Goal: Information Seeking & Learning: Learn about a topic

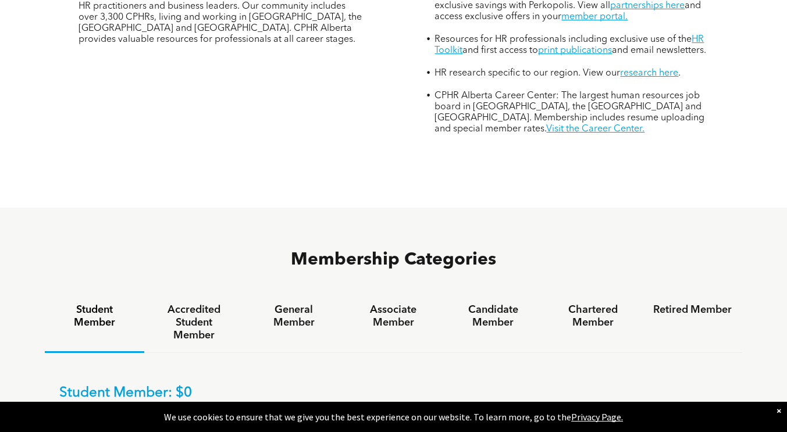
scroll to position [535, 0]
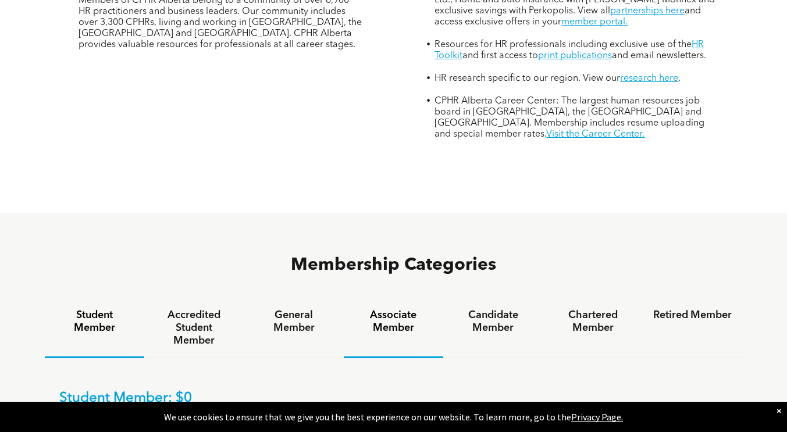
click at [376, 309] on h4 "Associate Member" at bounding box center [393, 322] width 79 height 26
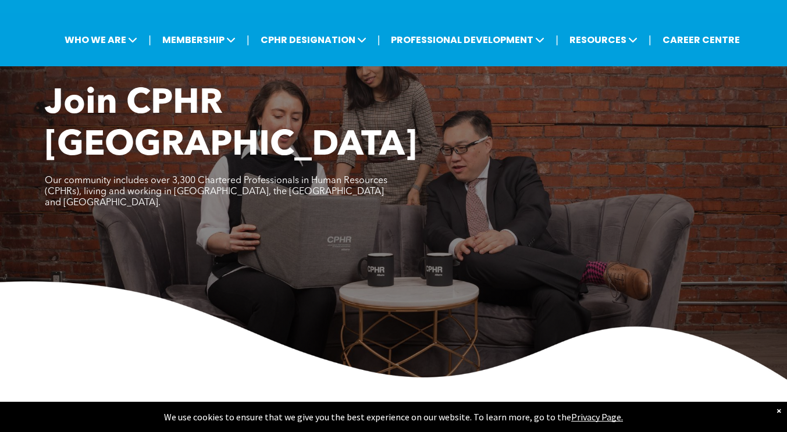
scroll to position [0, 0]
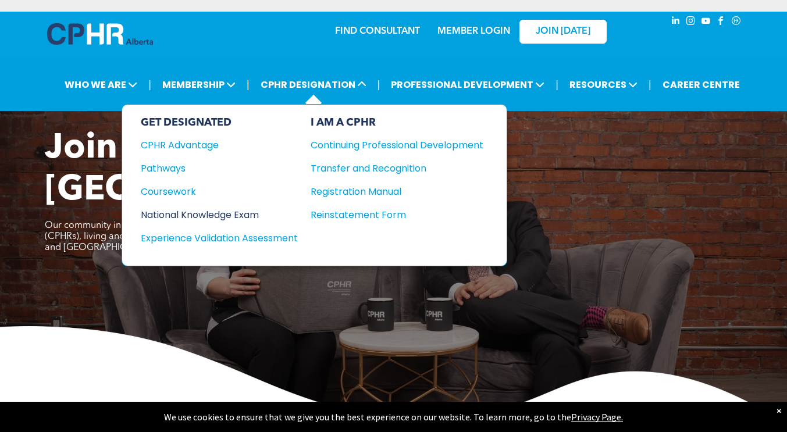
click at [248, 216] on div "National Knowledge Exam" at bounding box center [211, 215] width 141 height 15
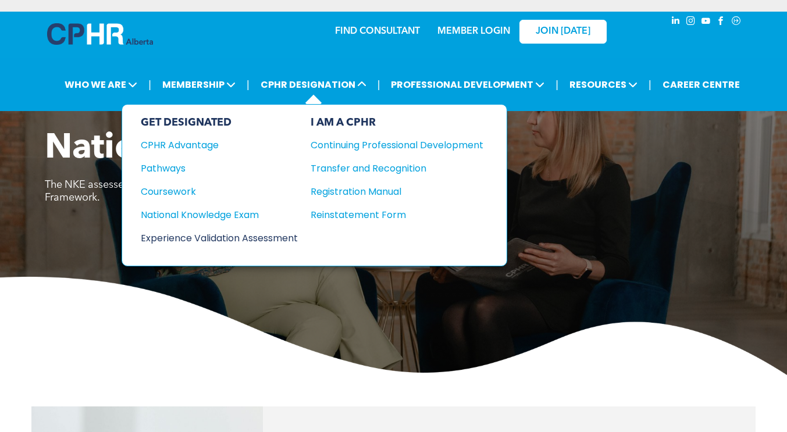
click at [262, 232] on div "Experience Validation Assessment" at bounding box center [211, 238] width 141 height 15
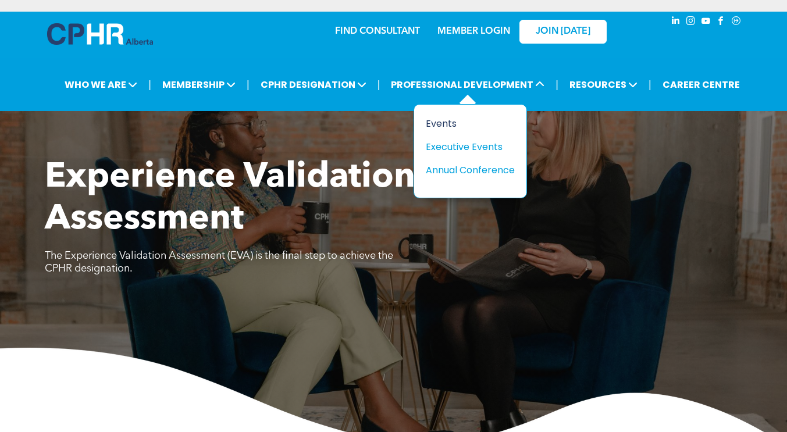
click at [456, 125] on div "Events" at bounding box center [466, 123] width 80 height 15
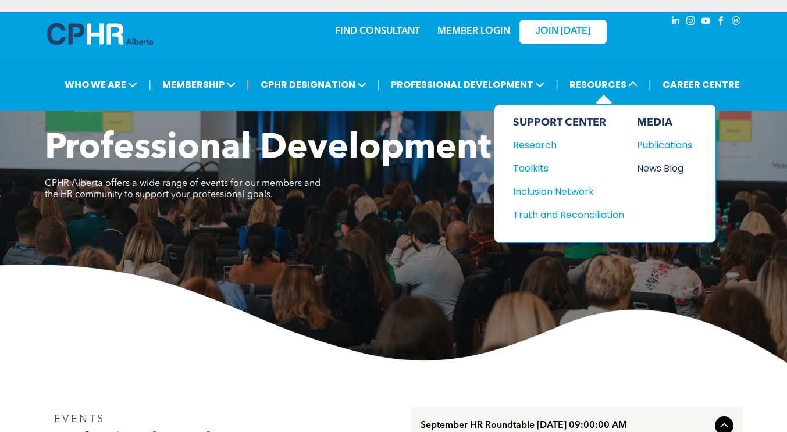
click at [654, 164] on div "News Blog" at bounding box center [662, 168] width 50 height 15
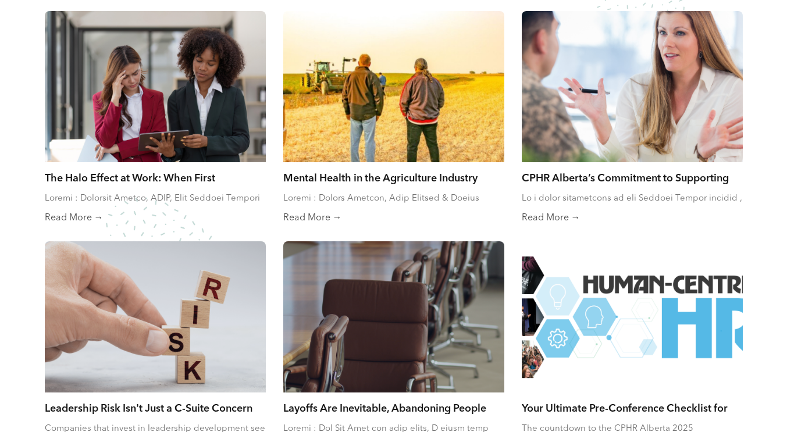
scroll to position [698, 0]
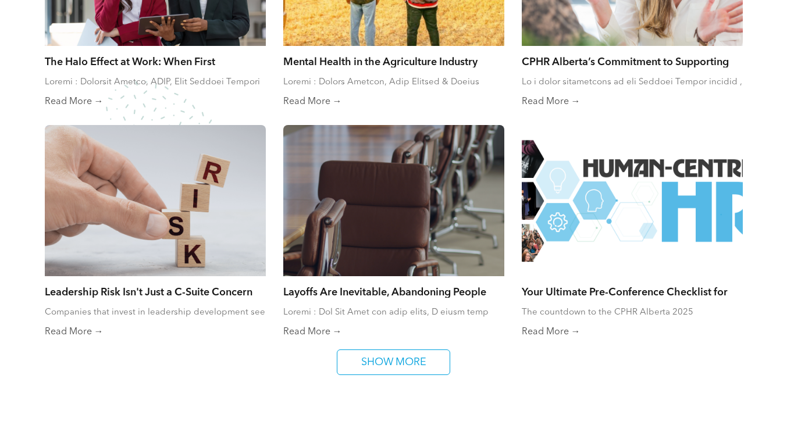
click at [429, 291] on link "Layoffs Are Inevitable, Abandoning People Isn’t" at bounding box center [393, 291] width 221 height 13
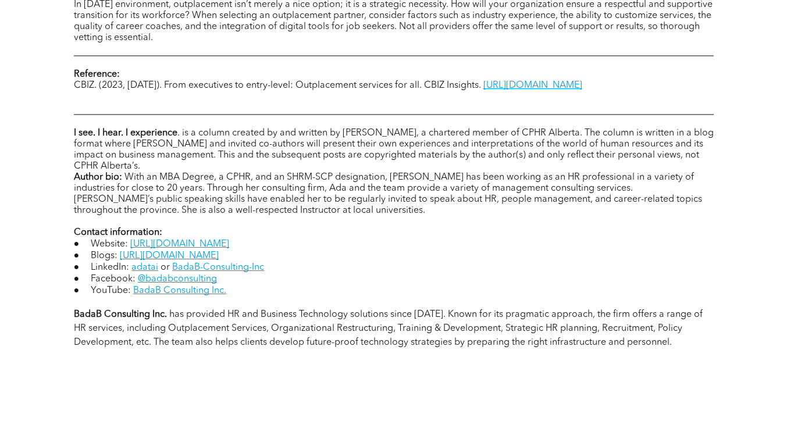
scroll to position [1164, 0]
